Goal: Task Accomplishment & Management: Use online tool/utility

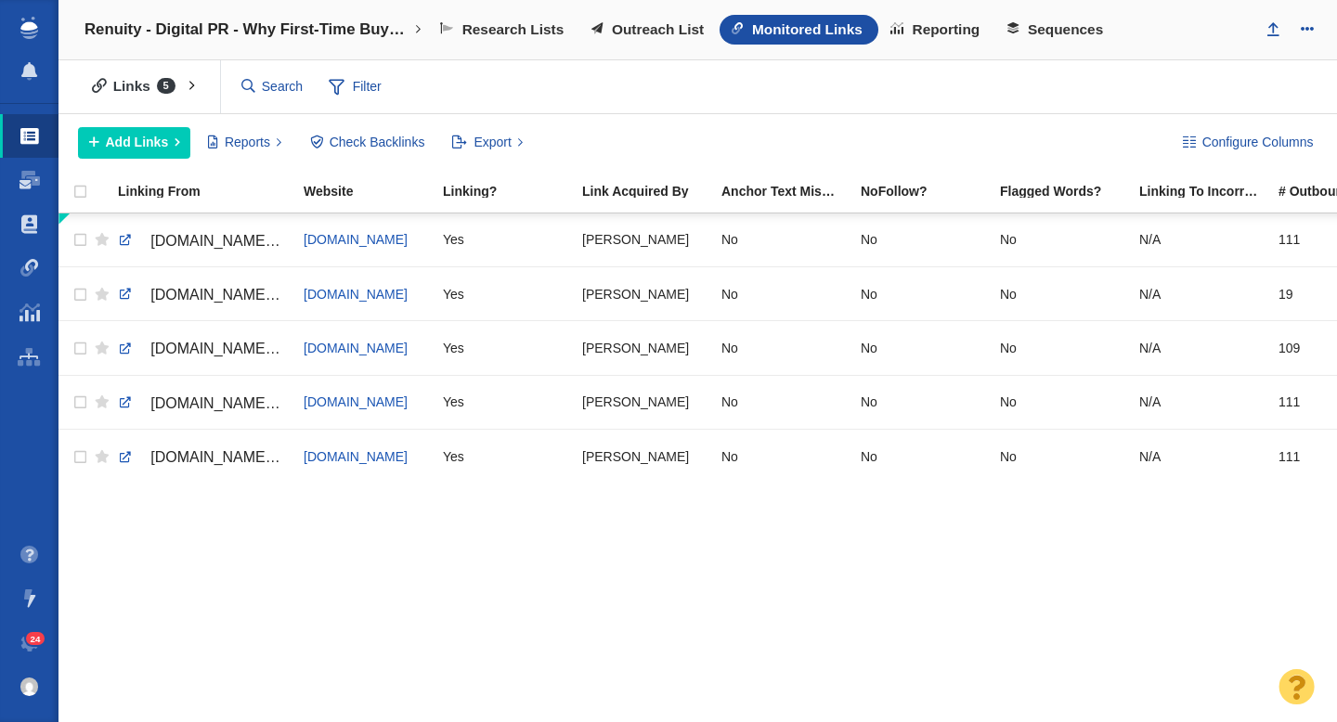
click at [295, 37] on h4 "Renuity - Digital PR - Why First-Time Buyers Are Rethinking the Starter Home" at bounding box center [246, 29] width 325 height 19
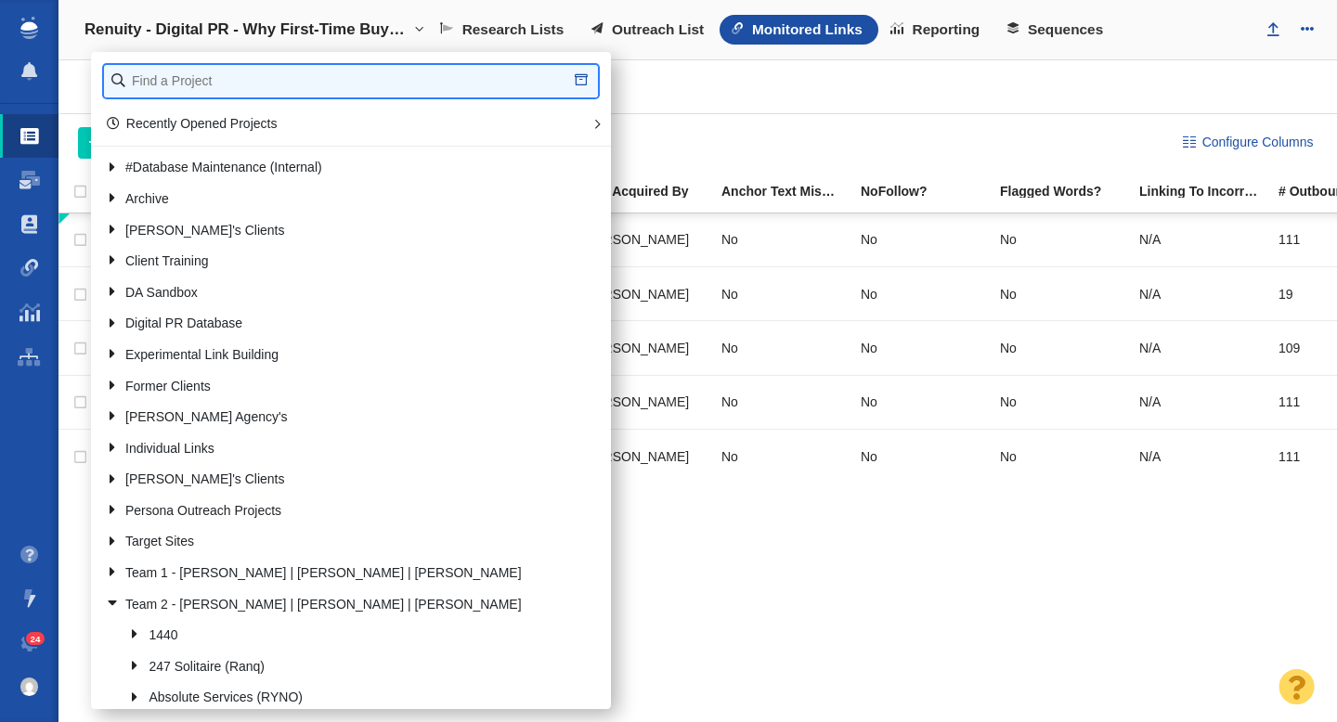
click at [230, 74] on input "text" at bounding box center [351, 81] width 494 height 32
type input "bold"
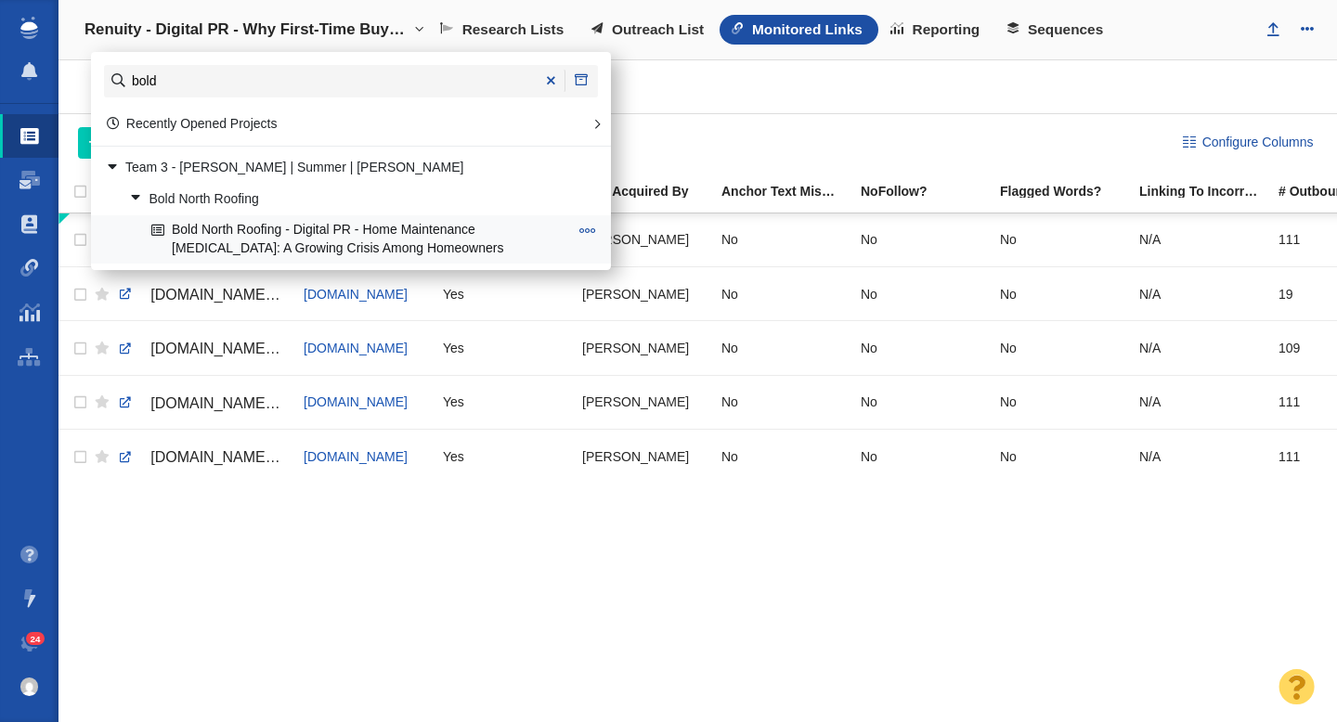
click at [355, 237] on link "Bold North Roofing - Digital PR - Home Maintenance [MEDICAL_DATA]: A Growing Cr…" at bounding box center [360, 239] width 426 height 46
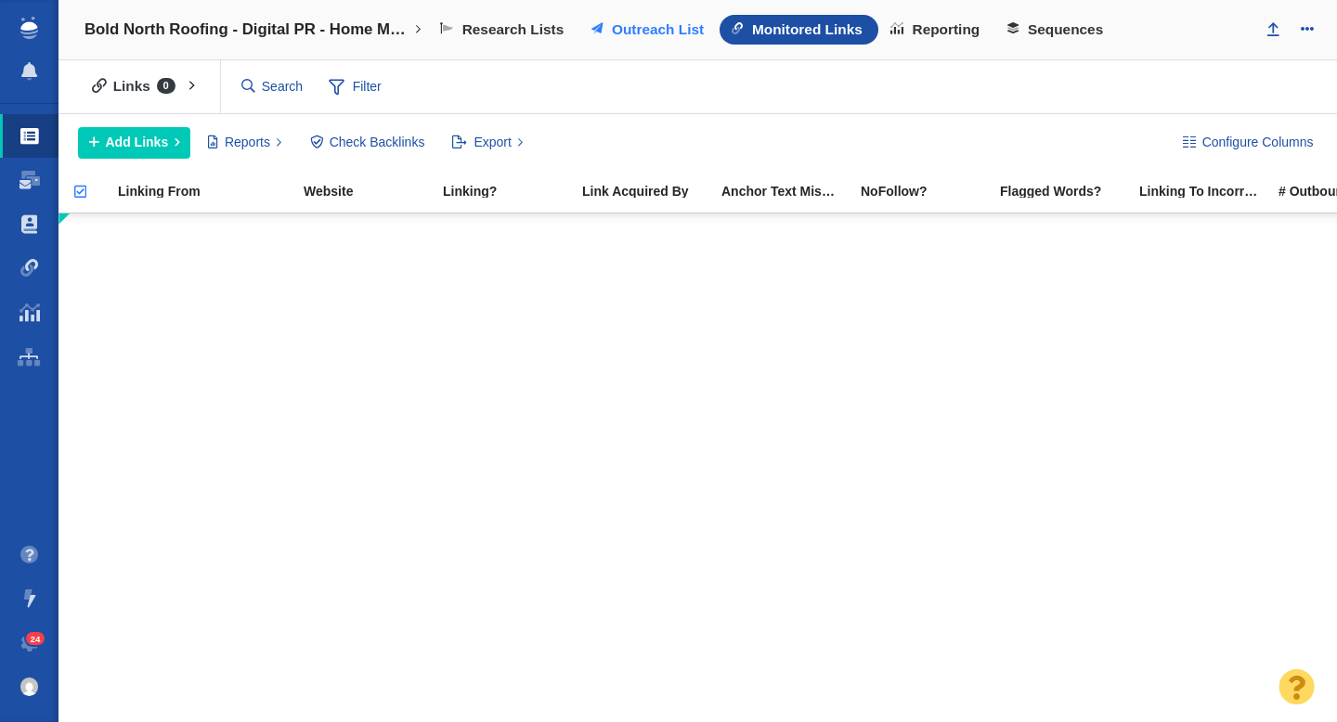
click at [640, 30] on span "Outreach List" at bounding box center [658, 29] width 92 height 17
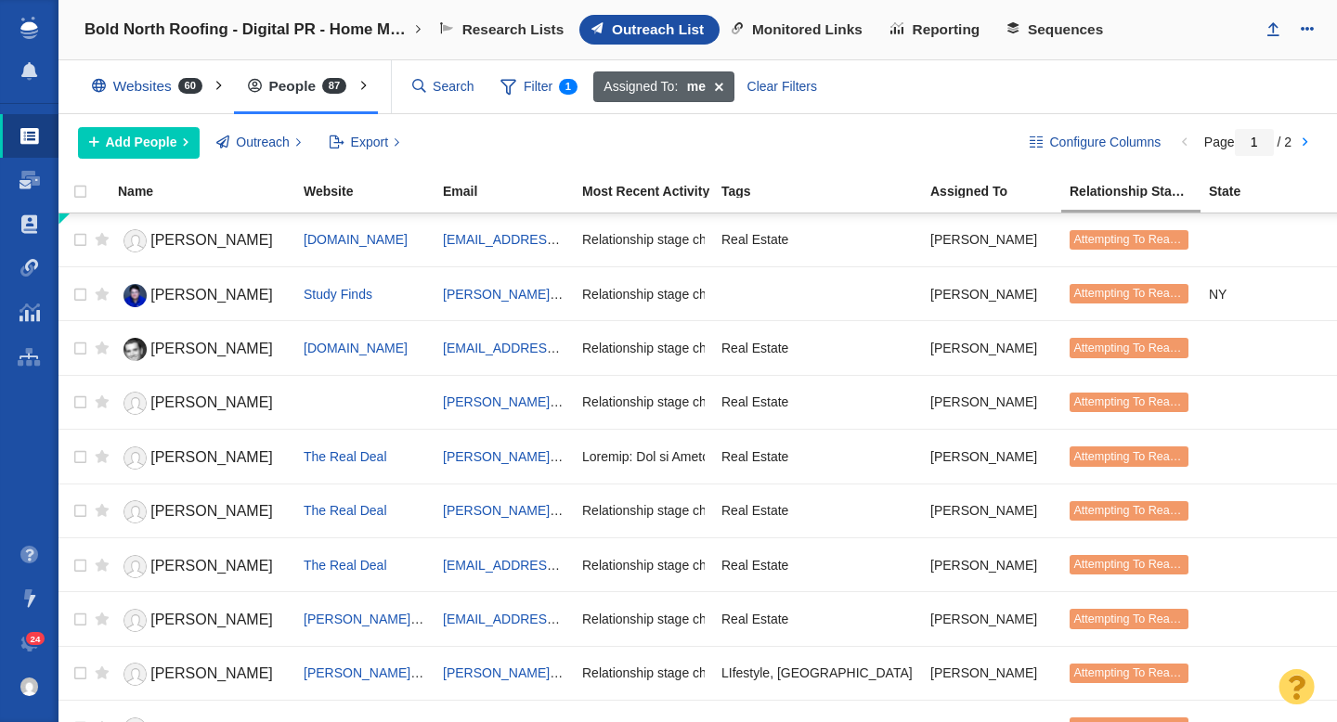
click at [717, 84] on span at bounding box center [718, 87] width 29 height 32
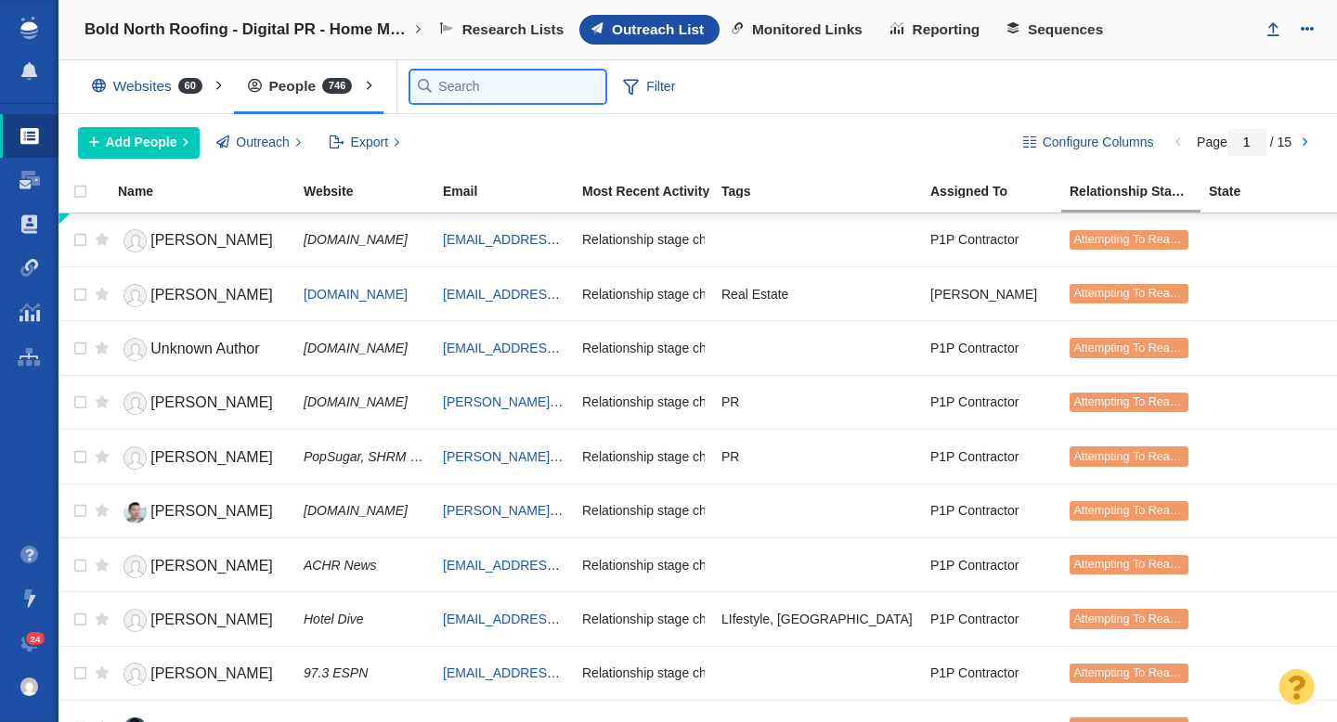
click at [457, 88] on input "text" at bounding box center [507, 87] width 195 height 32
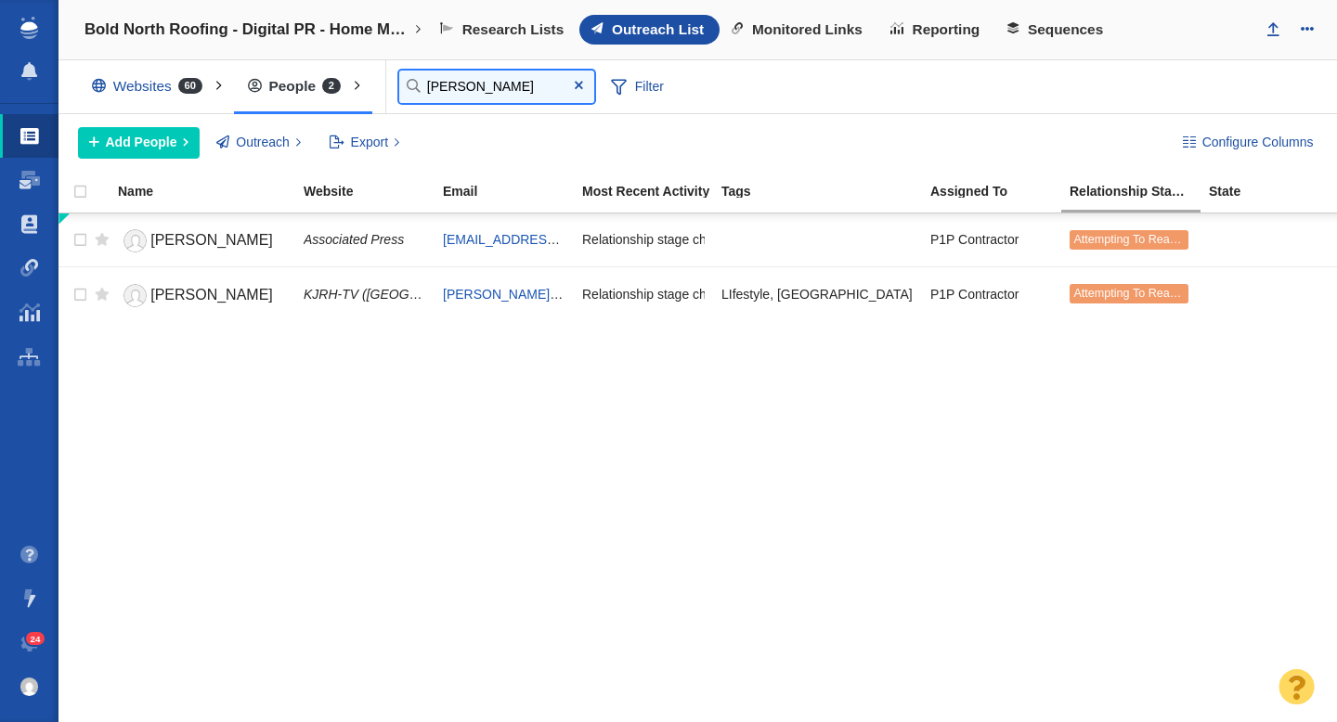
type input "[PERSON_NAME]"
